Goal: Information Seeking & Learning: Find specific fact

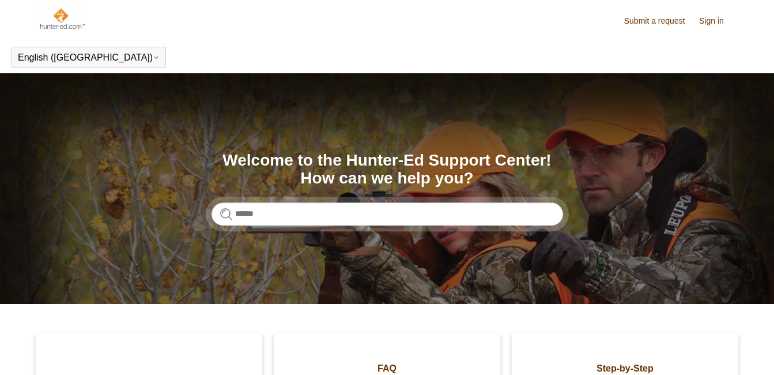
scroll to position [173, 0]
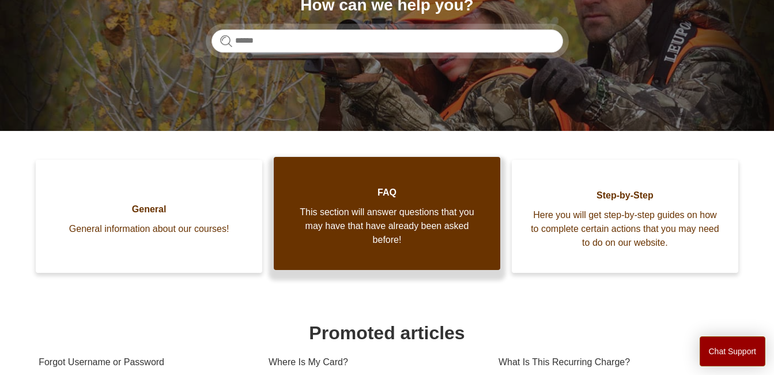
click at [374, 255] on link "FAQ This section will answer questions that you may have that have already been…" at bounding box center [387, 213] width 227 height 113
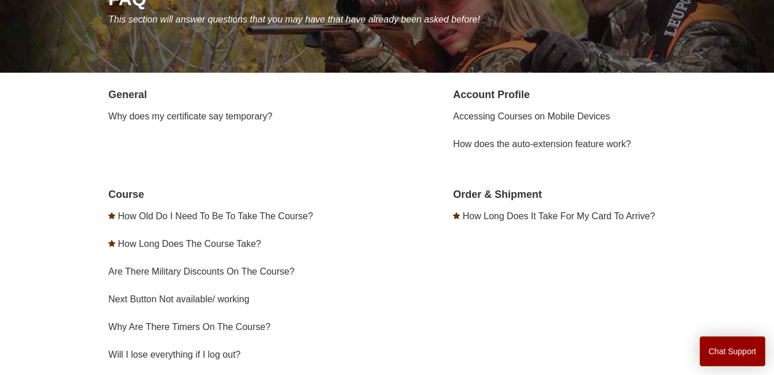
scroll to position [173, 0]
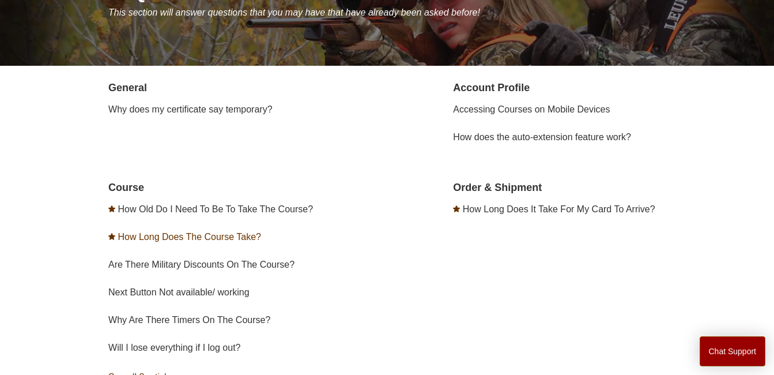
click at [238, 239] on link "How Long Does The Course Take?" at bounding box center [189, 237] width 143 height 10
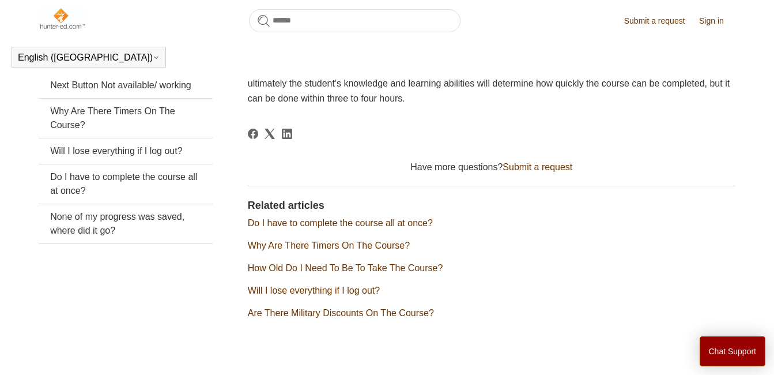
scroll to position [165, 0]
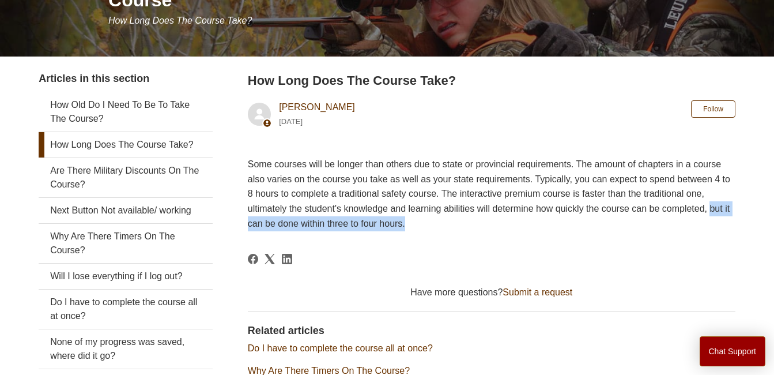
drag, startPoint x: 387, startPoint y: 224, endPoint x: 626, endPoint y: 224, distance: 238.1
click at [626, 224] on p "Some courses will be longer than others due to state or provincial requirements…" at bounding box center [492, 194] width 488 height 74
drag, startPoint x: 626, startPoint y: 224, endPoint x: 618, endPoint y: 229, distance: 9.9
click at [618, 229] on p "Some courses will be longer than others due to state or provincial requirements…" at bounding box center [492, 194] width 488 height 74
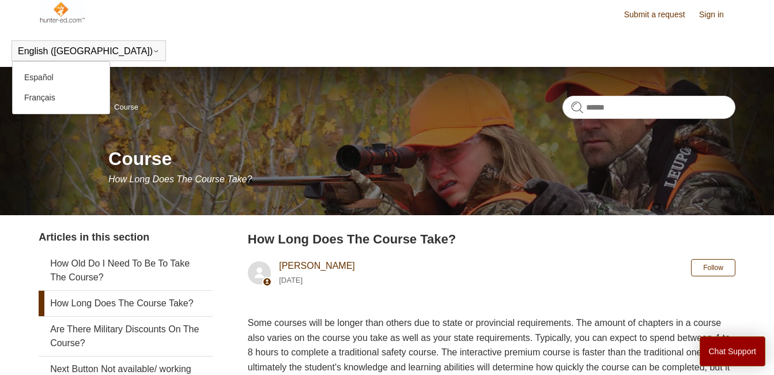
scroll to position [0, 0]
